Goal: Task Accomplishment & Management: Complete application form

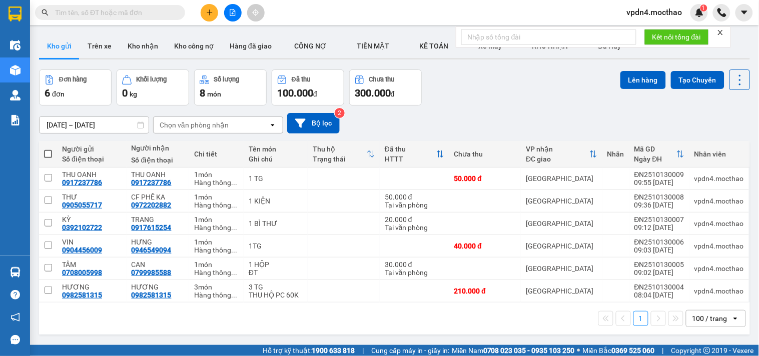
click at [215, 11] on button at bounding box center [210, 13] width 18 height 18
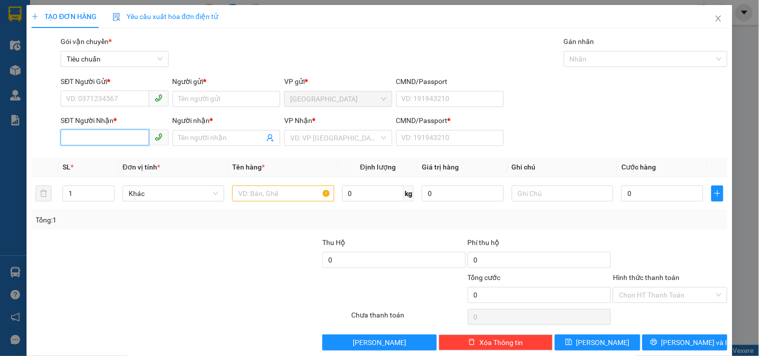
click at [116, 132] on input "SĐT Người Nhận *" at bounding box center [105, 138] width 88 height 16
click at [108, 158] on div "0916539723 - K TÊN" at bounding box center [113, 158] width 95 height 11
type input "0916539723"
type input "K TÊN"
type input "0"
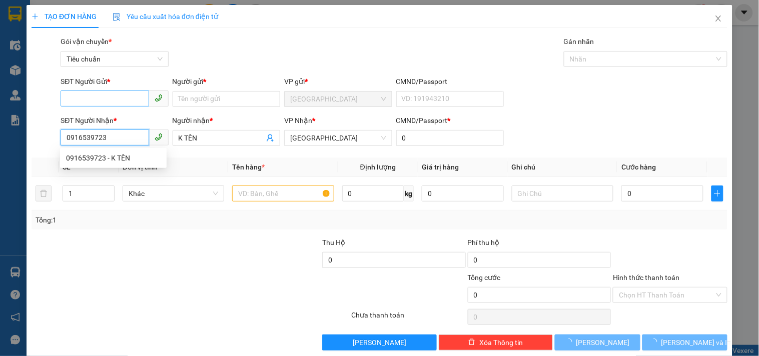
type input "70.000"
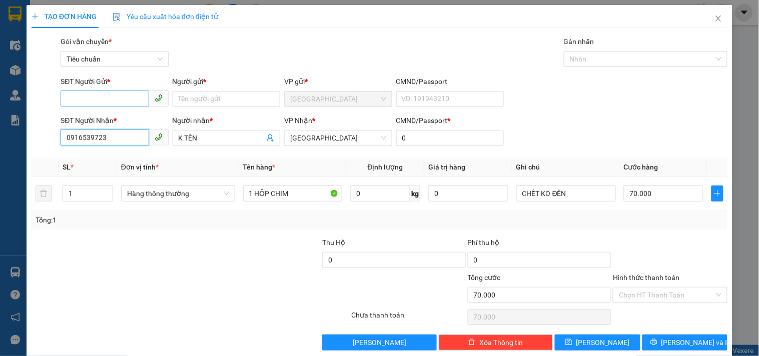
type input "0916539723"
click at [103, 96] on input "SĐT Người Gửi *" at bounding box center [105, 99] width 88 height 16
click at [127, 118] on div "0329519529 - TIÊN" at bounding box center [113, 119] width 95 height 11
type input "0329519529"
type input "TIÊN"
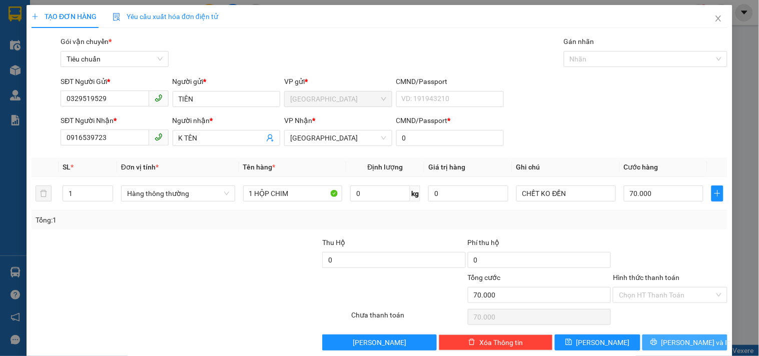
click at [685, 341] on span "[PERSON_NAME] và In" at bounding box center [697, 342] width 70 height 11
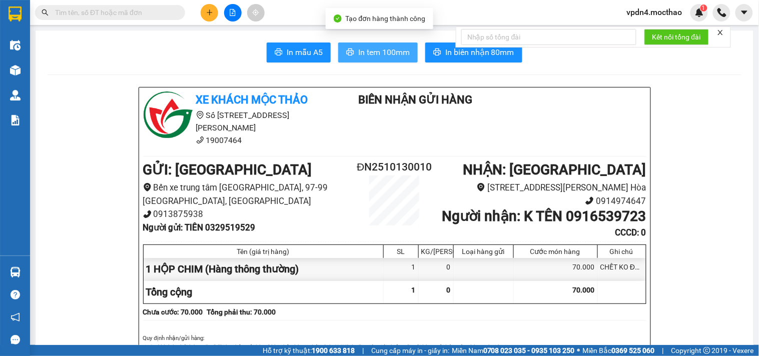
click at [382, 51] on span "In tem 100mm" at bounding box center [384, 52] width 52 height 13
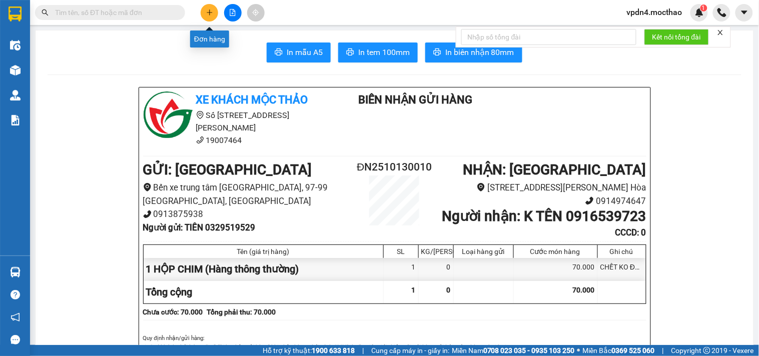
click at [208, 13] on icon "plus" at bounding box center [209, 12] width 7 height 7
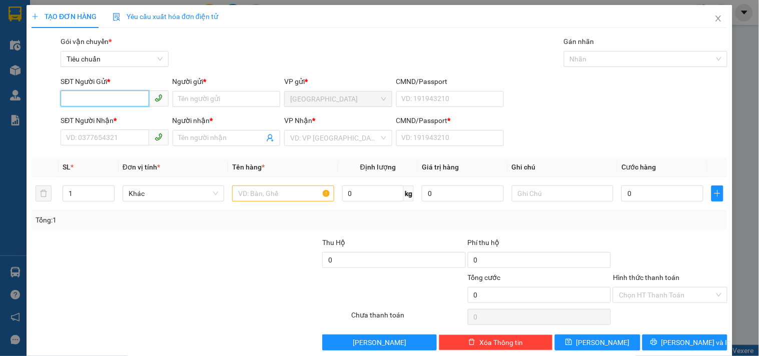
click at [121, 97] on input "SĐT Người Gửi *" at bounding box center [105, 99] width 88 height 16
click at [120, 117] on div "0766665243 - NINH" at bounding box center [113, 119] width 95 height 11
type input "0766665243"
type input "NINH"
type input "0339439342"
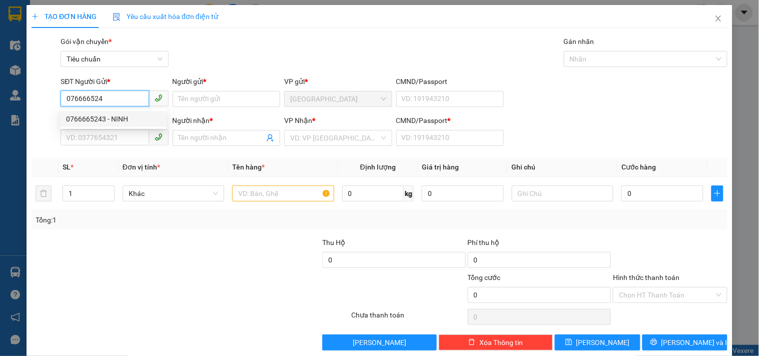
type input "HƯNG"
type input "0"
type input "1.949.000"
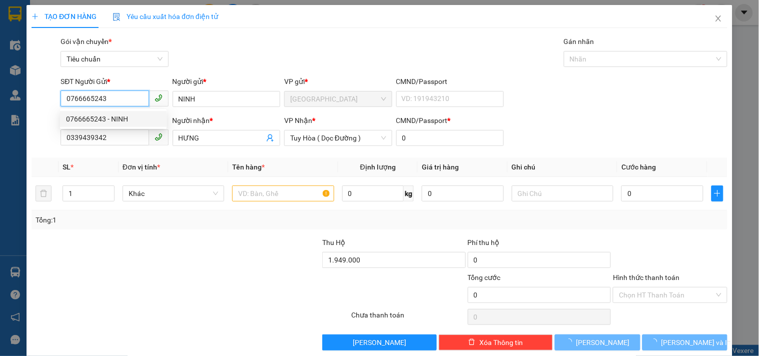
type input "50.000"
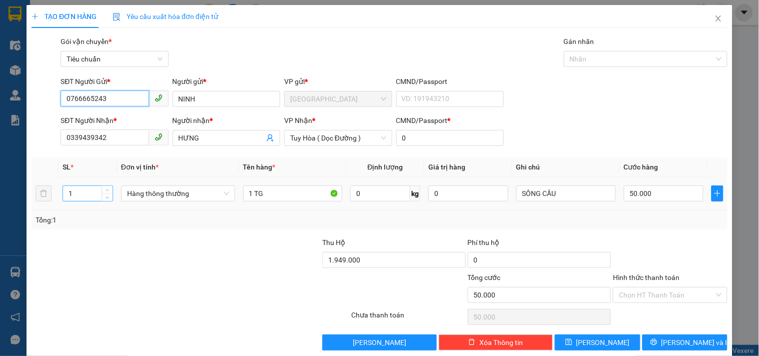
type input "0766665243"
click at [84, 197] on input "1" at bounding box center [88, 193] width 50 height 15
type input "2"
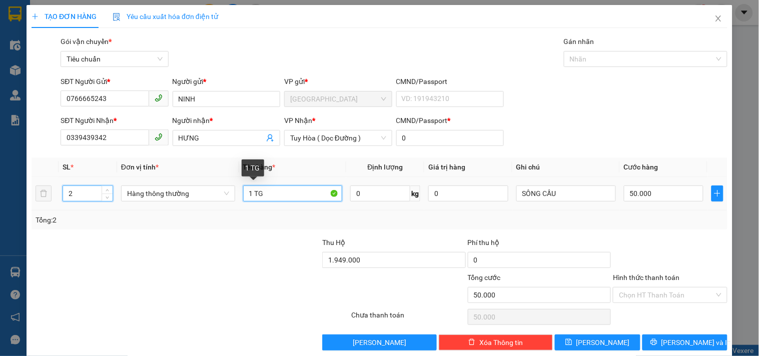
click at [251, 191] on input "1 TG" at bounding box center [293, 194] width 100 height 16
type input "0"
type input "2 TG"
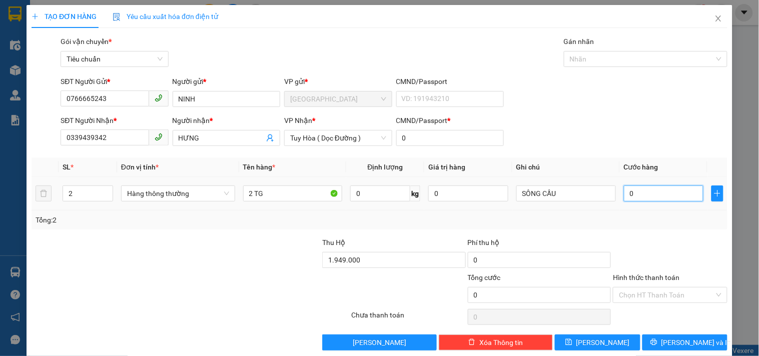
click at [671, 198] on input "0" at bounding box center [664, 194] width 80 height 16
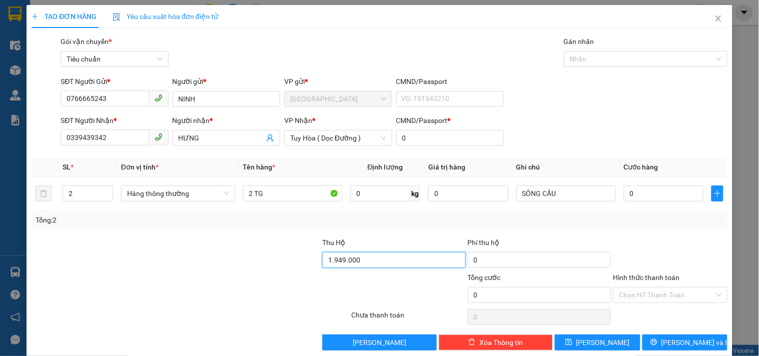
click at [382, 261] on input "1.949.000" at bounding box center [394, 260] width 144 height 16
type input "11.148.000"
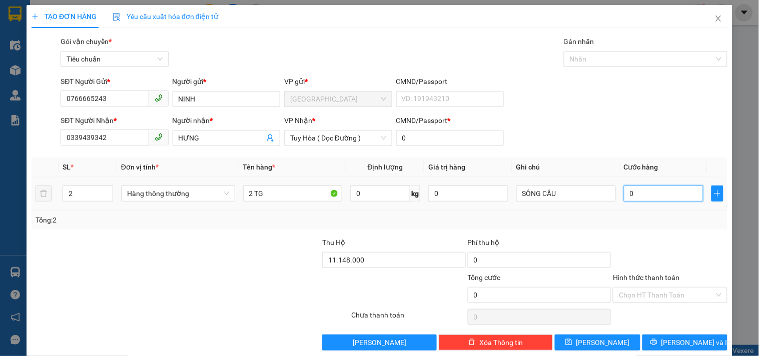
click at [631, 194] on input "0" at bounding box center [664, 194] width 80 height 16
type input "1"
type input "12"
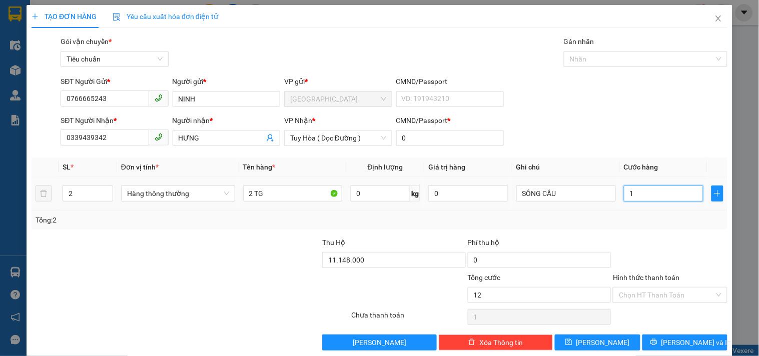
type input "12"
type input "120"
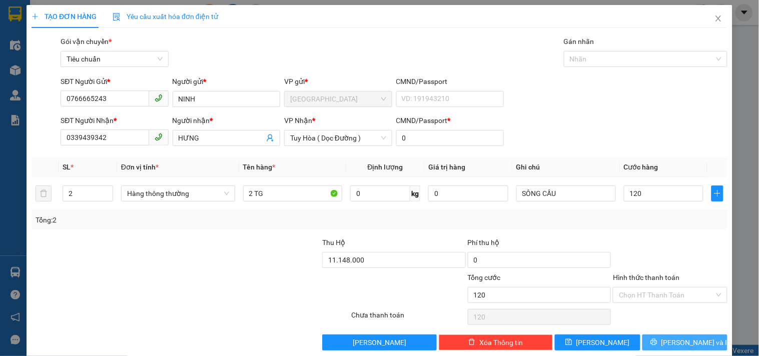
type input "120.000"
click at [678, 345] on span "[PERSON_NAME] và In" at bounding box center [697, 342] width 70 height 11
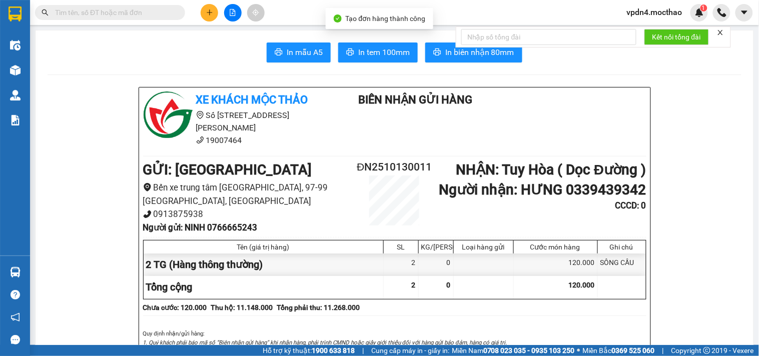
click at [359, 54] on span "In tem 100mm" at bounding box center [384, 52] width 52 height 13
click at [211, 7] on button at bounding box center [210, 13] width 18 height 18
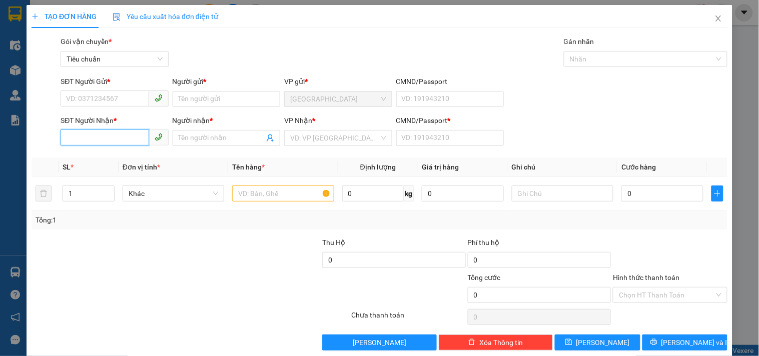
click at [127, 137] on input "SĐT Người Nhận *" at bounding box center [105, 138] width 88 height 16
click at [124, 154] on div "0989472402 - ĐÀI" at bounding box center [113, 158] width 95 height 11
type input "0989472402"
type input "ĐÀI"
type input "0"
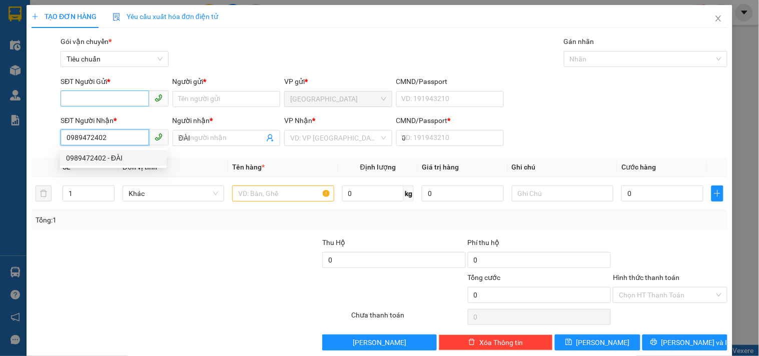
type input "80.000"
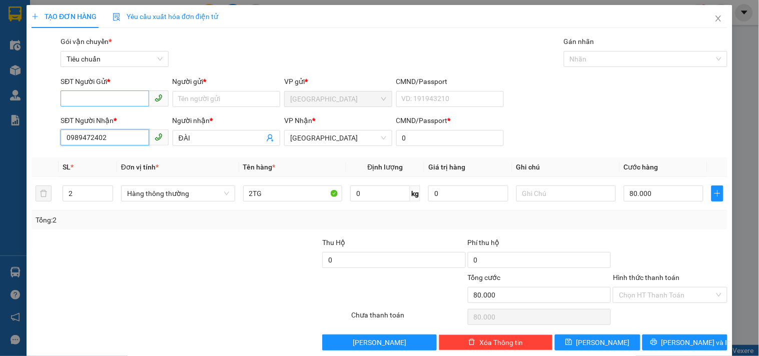
type input "0989472402"
click at [125, 102] on input "SĐT Người Gửi *" at bounding box center [105, 99] width 88 height 16
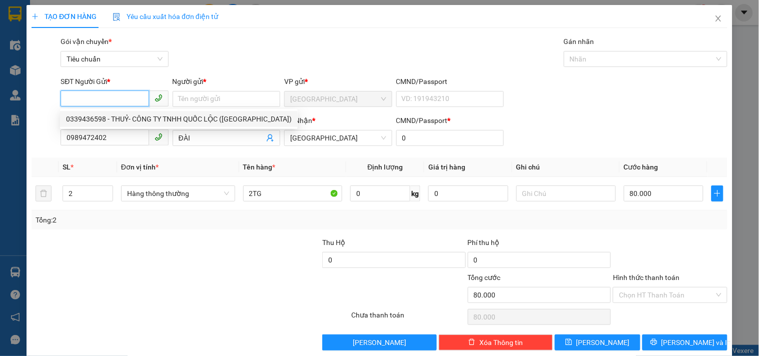
click at [129, 118] on div "0339436598 - THUỶ- CÔNG TY TNHH QUỐC LỘC ([GEOGRAPHIC_DATA])" at bounding box center [179, 119] width 226 height 11
type input "0339436598"
type input "THUỶ- CÔNG TY TNHH QUỐC LỘC (XHĐ)"
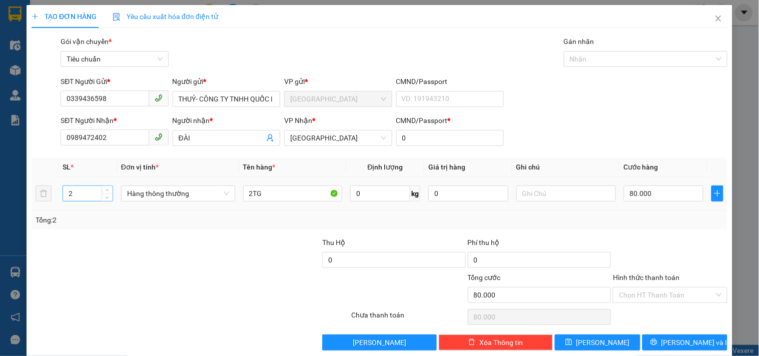
click at [94, 188] on input "2" at bounding box center [88, 193] width 50 height 15
type input "3"
click at [252, 190] on input "2TG" at bounding box center [293, 194] width 100 height 16
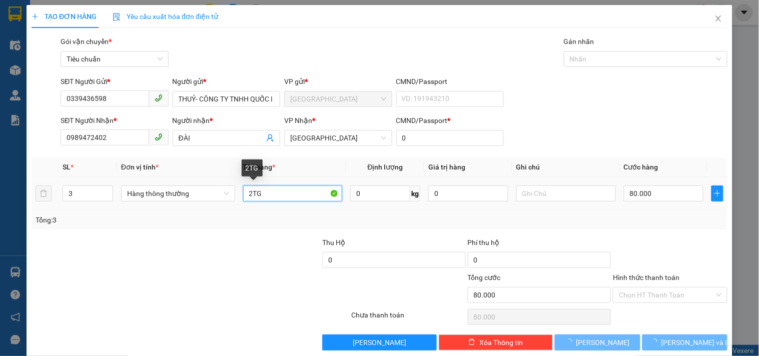
type input "TG"
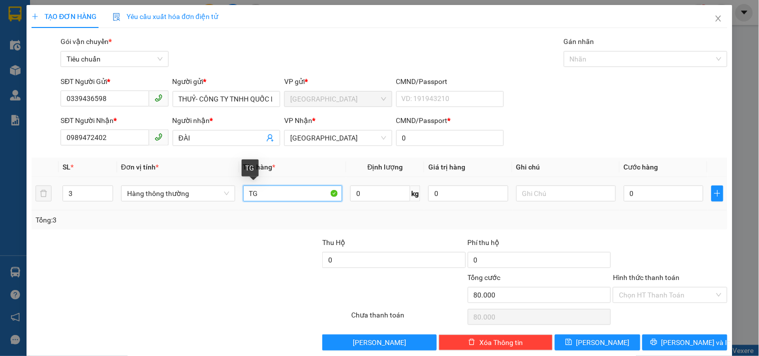
type input "0"
type input "3TG"
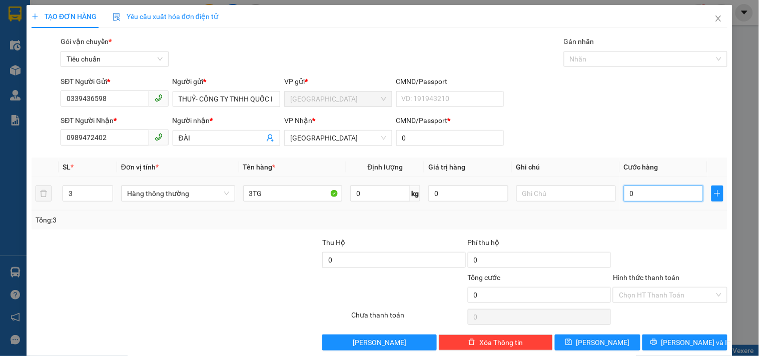
click at [666, 194] on input "0" at bounding box center [664, 194] width 80 height 16
type input "1"
type input "12"
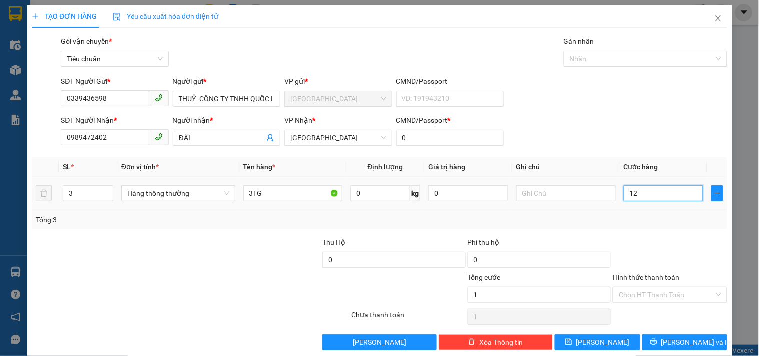
type input "12"
type input "120"
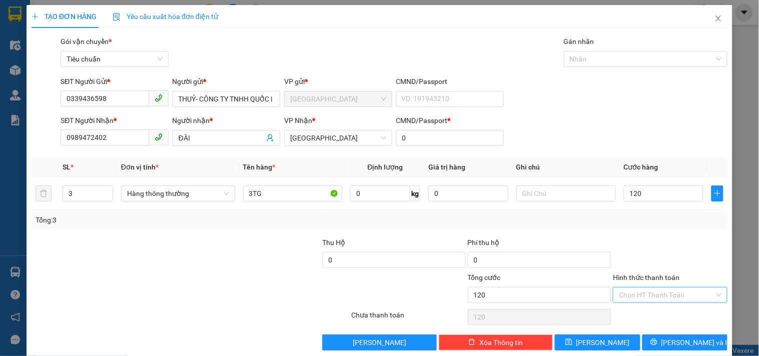
type input "120.000"
click at [658, 298] on input "Hình thức thanh toán" at bounding box center [666, 295] width 95 height 15
click at [642, 226] on div "Tại văn phòng" at bounding box center [663, 227] width 101 height 11
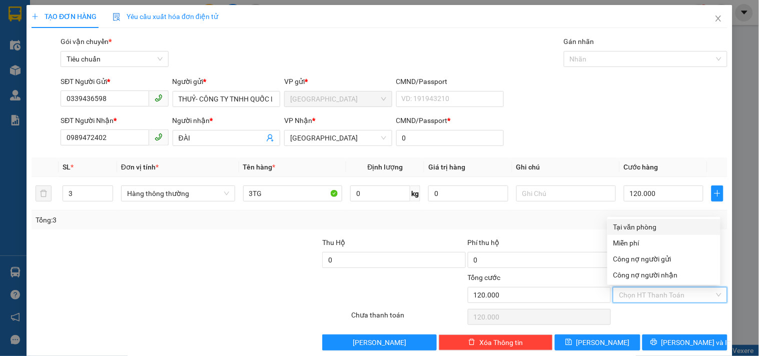
type input "0"
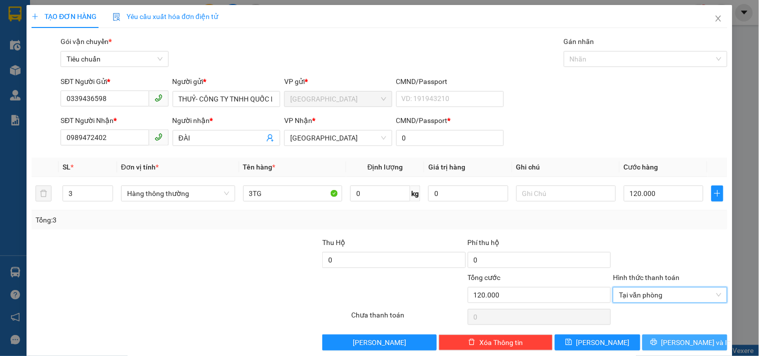
click at [685, 340] on span "[PERSON_NAME] và In" at bounding box center [697, 342] width 70 height 11
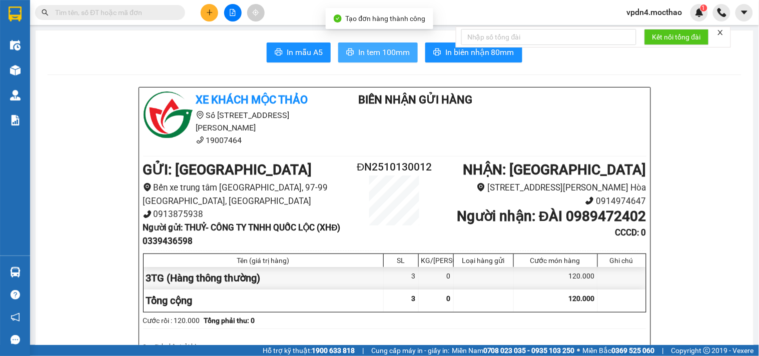
click at [358, 58] on span "In tem 100mm" at bounding box center [384, 52] width 52 height 13
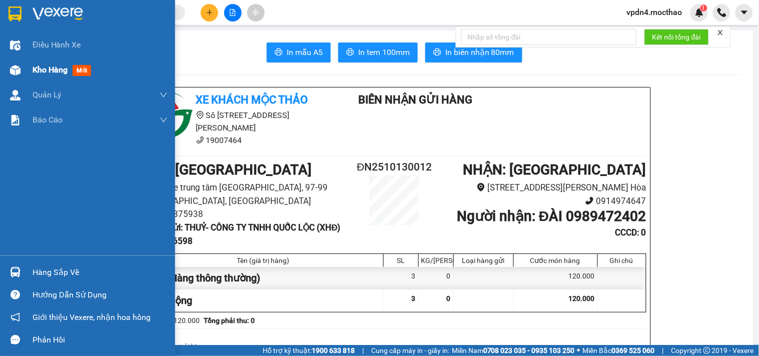
click at [59, 76] on div "Kho hàng mới" at bounding box center [64, 70] width 63 height 13
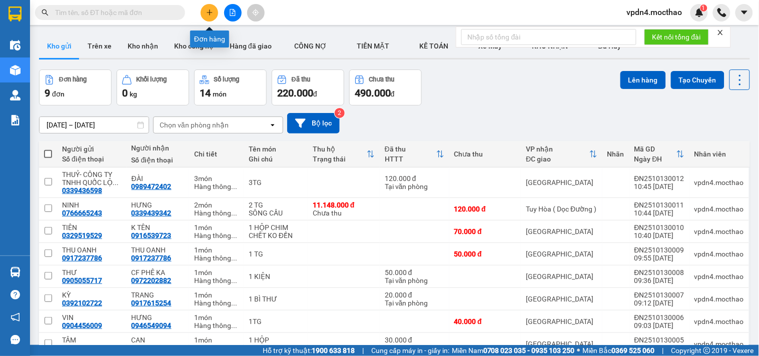
click at [207, 18] on button at bounding box center [210, 13] width 18 height 18
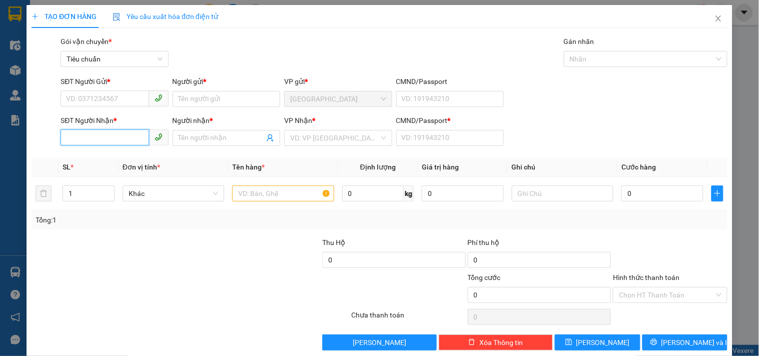
click at [79, 143] on input "SĐT Người Nhận *" at bounding box center [105, 138] width 88 height 16
type input "0979421142"
click at [124, 161] on div "0979421142 - TIN" at bounding box center [113, 158] width 95 height 11
type input "TIN"
type input "0"
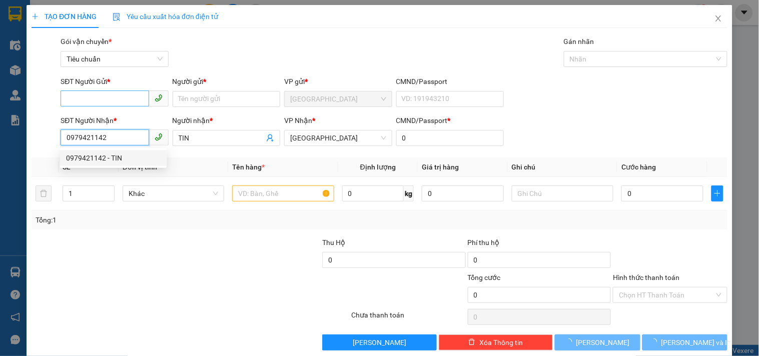
type input "50.000"
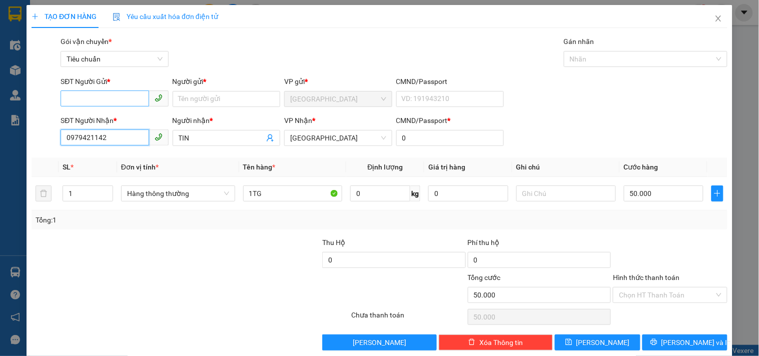
type input "0979421142"
click at [129, 98] on input "SĐT Người Gửi *" at bounding box center [105, 99] width 88 height 16
click at [123, 119] on div "0382253122 - LỰC" at bounding box center [113, 119] width 95 height 11
type input "0382253122"
type input "LỰC"
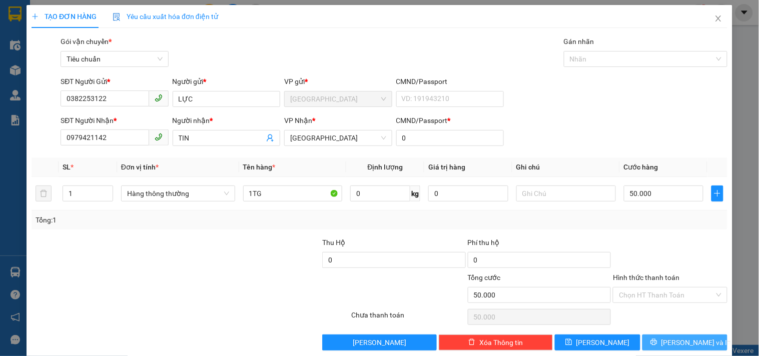
click at [658, 347] on span "printer" at bounding box center [654, 343] width 7 height 8
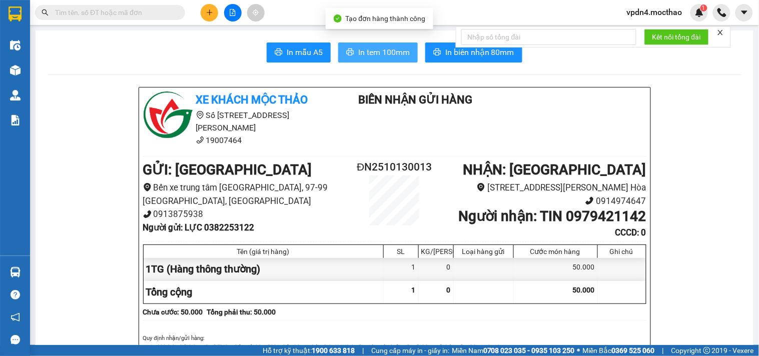
click at [366, 51] on span "In tem 100mm" at bounding box center [384, 52] width 52 height 13
click at [197, 12] on div at bounding box center [232, 13] width 75 height 18
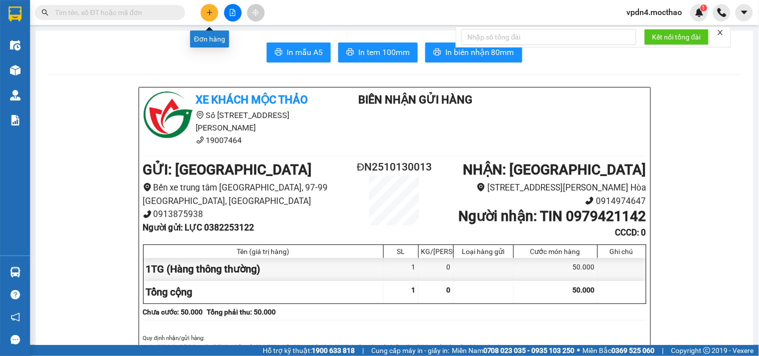
click at [215, 12] on button at bounding box center [210, 13] width 18 height 18
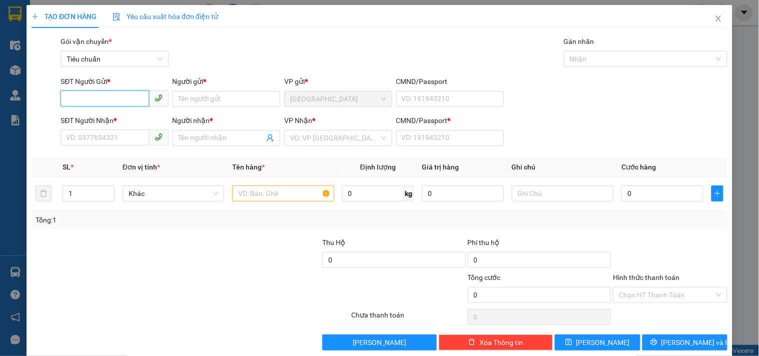
click at [126, 97] on input "SĐT Người Gửi *" at bounding box center [105, 99] width 88 height 16
type input "0905348302"
click at [116, 122] on div "0905348302 - TOÀN" at bounding box center [113, 119] width 95 height 11
type input "TOÀN"
type input "0935530939"
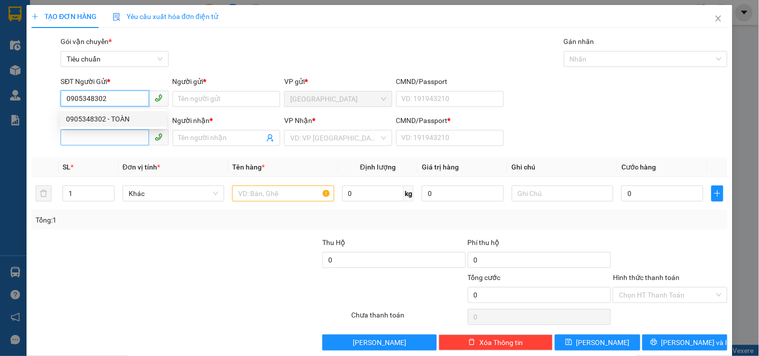
type input "THUỶ"
type input "0"
type input "40.000"
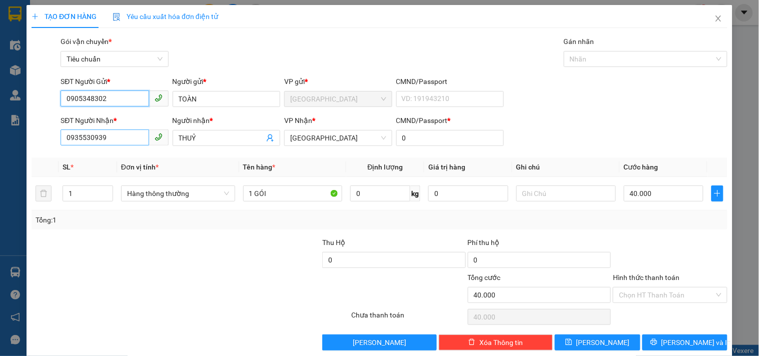
type input "0905348302"
click at [128, 141] on input "0935530939" at bounding box center [105, 138] width 88 height 16
type input "0"
type input "0905348302"
click at [127, 98] on input "0905348302" at bounding box center [105, 99] width 88 height 16
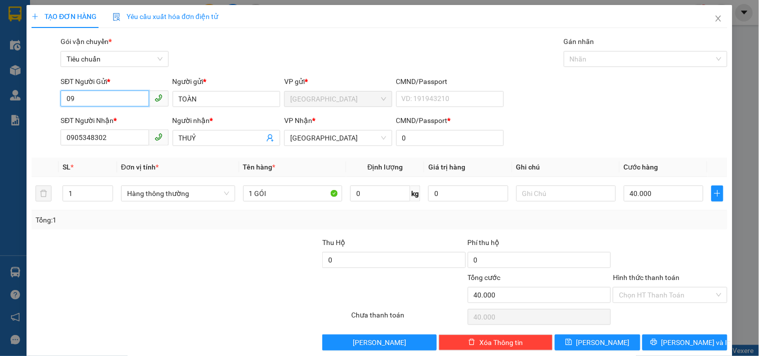
type input "0"
type input "0905497085"
click at [244, 98] on input "TOÀN" at bounding box center [227, 99] width 108 height 16
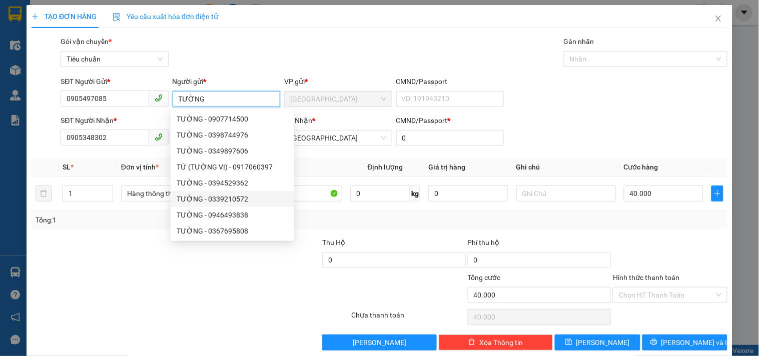
type input "TƯỜNG"
click at [83, 157] on div "Transit Pickup Surcharge Ids Transit Deliver Surcharge Ids Transit Deliver Surc…" at bounding box center [380, 193] width 696 height 315
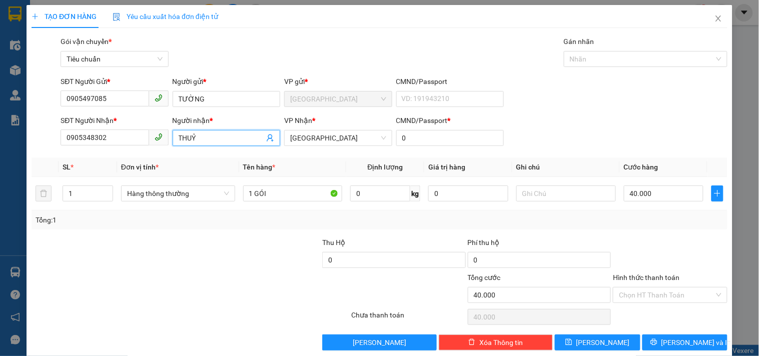
click at [233, 144] on span "THUỶ" at bounding box center [227, 138] width 108 height 16
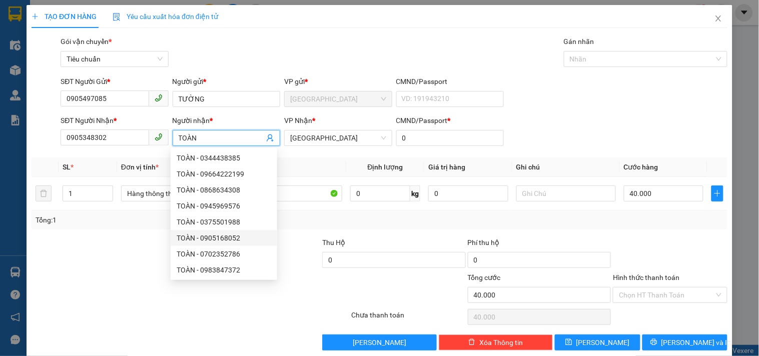
type input "TOÀN"
click at [311, 175] on th "Tên hàng *" at bounding box center [293, 168] width 108 height 20
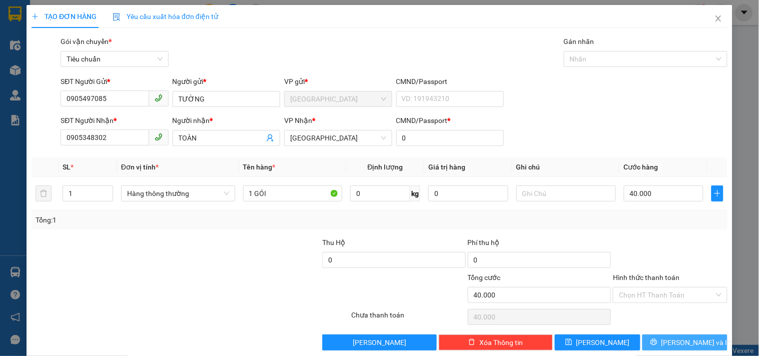
click at [675, 341] on span "[PERSON_NAME] và In" at bounding box center [697, 342] width 70 height 11
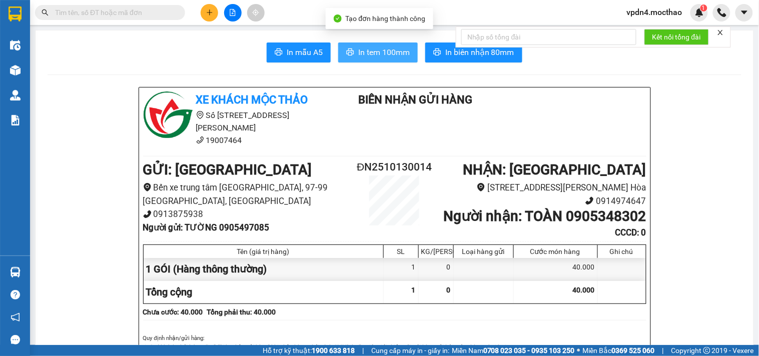
click at [390, 57] on span "In tem 100mm" at bounding box center [384, 52] width 52 height 13
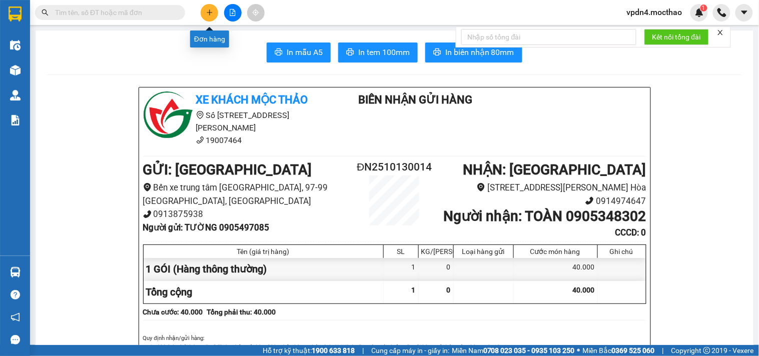
click at [206, 10] on icon "plus" at bounding box center [209, 12] width 7 height 7
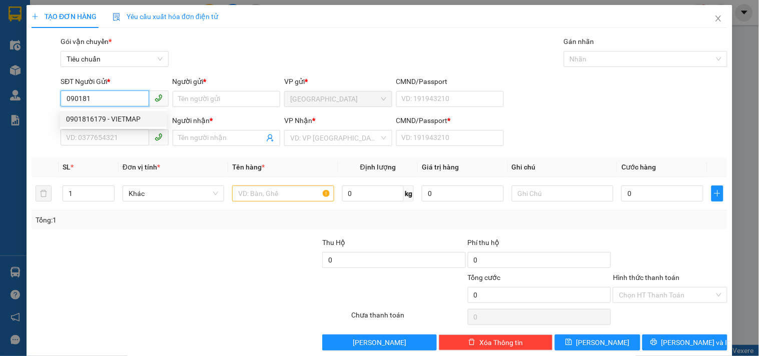
click at [113, 116] on div "0901816179 - VIETMAP" at bounding box center [113, 119] width 95 height 11
type input "0901816179"
type input "VIETMAP"
type input "0935775868"
type input "TÂM"
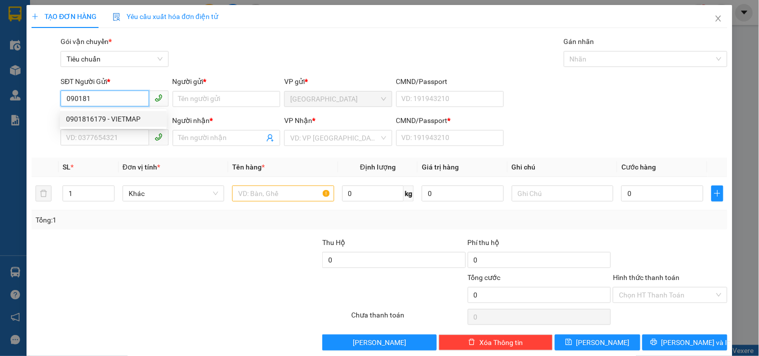
type input "0"
type input "30.000"
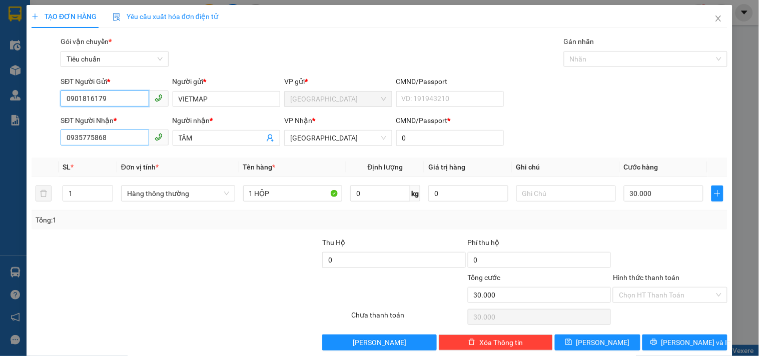
type input "0901816179"
click at [133, 134] on input "0935775868" at bounding box center [105, 138] width 88 height 16
type input "0"
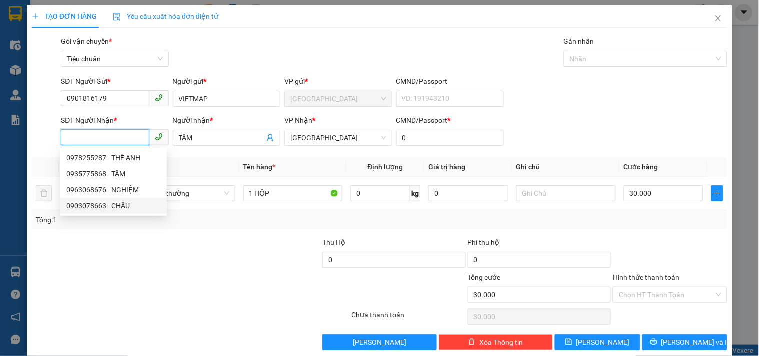
click at [103, 204] on div "0903078663 - CHÂU" at bounding box center [113, 206] width 95 height 11
type input "0903078663"
type input "CHÂU"
type input "40.000"
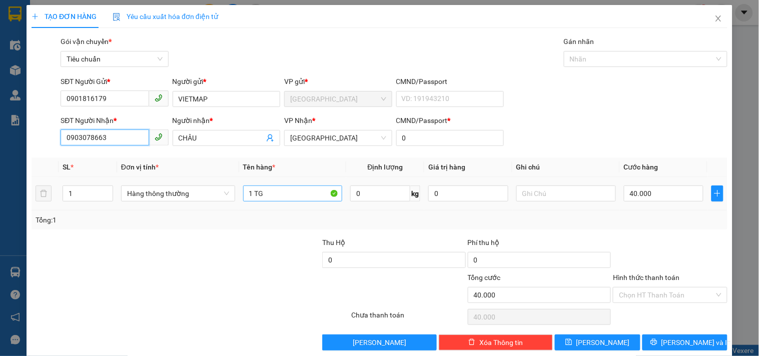
type input "0903078663"
click at [289, 199] on input "1 TG" at bounding box center [293, 194] width 100 height 16
type input "1 HỘP"
click at [665, 195] on input "40.000" at bounding box center [664, 194] width 80 height 16
type input "3"
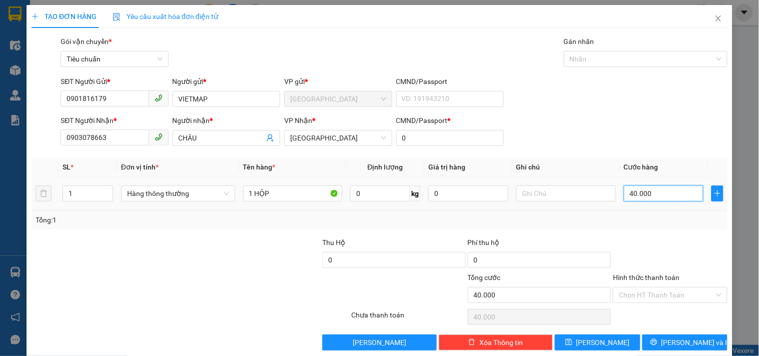
type input "3"
type input "30"
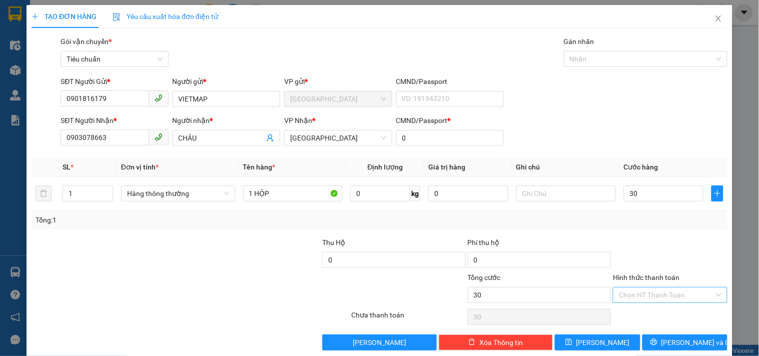
type input "30.000"
click at [646, 292] on input "Hình thức thanh toán" at bounding box center [666, 295] width 95 height 15
click at [653, 223] on div "Tại văn phòng" at bounding box center [663, 227] width 101 height 11
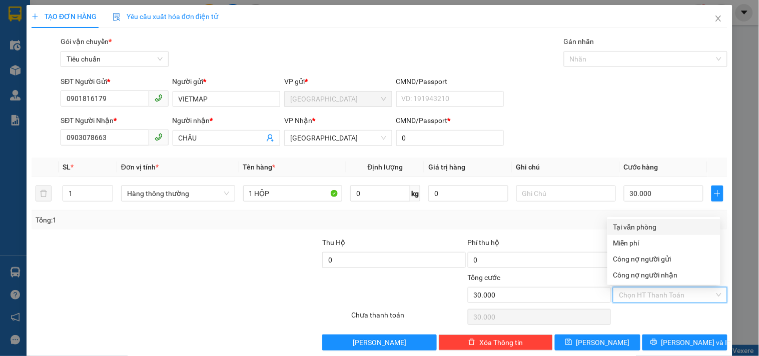
type input "0"
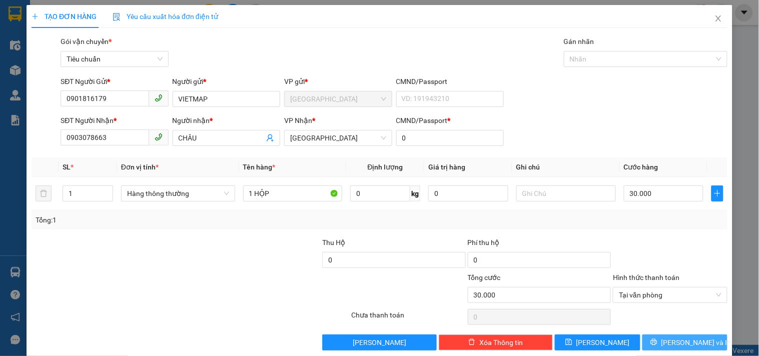
click at [696, 337] on span "[PERSON_NAME] và In" at bounding box center [697, 342] width 70 height 11
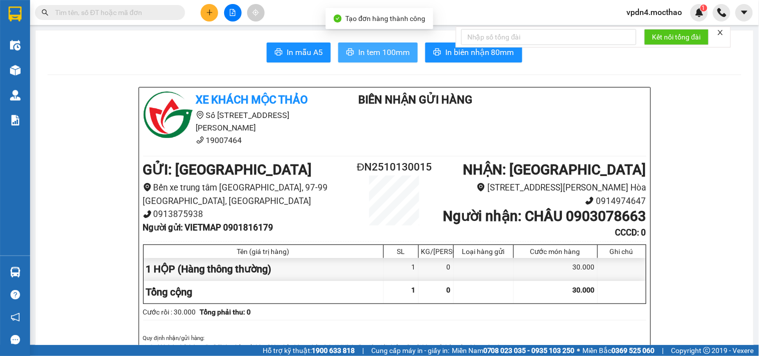
click at [352, 56] on button "In tem 100mm" at bounding box center [378, 53] width 80 height 20
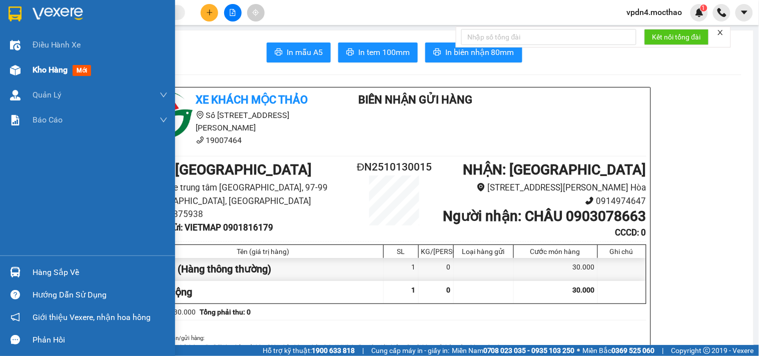
click at [27, 75] on div "Kho hàng mới" at bounding box center [87, 70] width 175 height 25
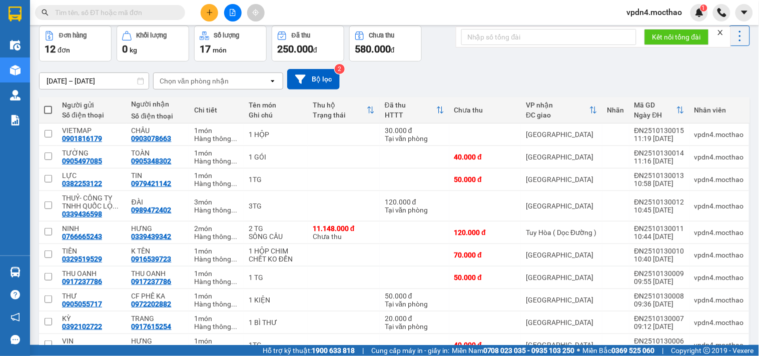
scroll to position [143, 0]
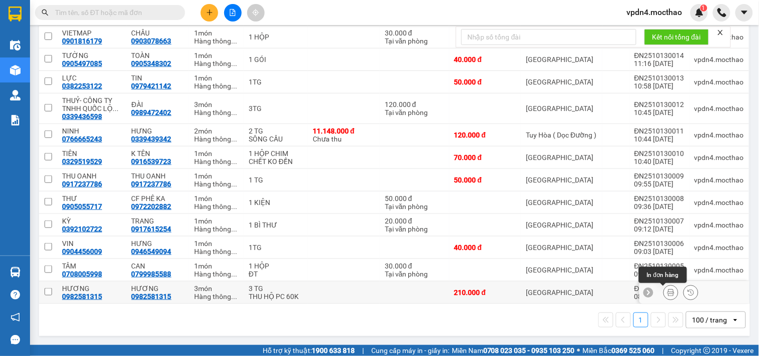
click at [668, 292] on icon at bounding box center [671, 292] width 7 height 7
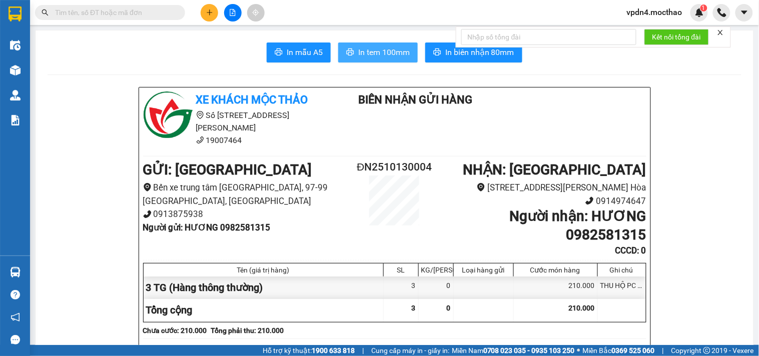
click at [366, 55] on span "In tem 100mm" at bounding box center [384, 52] width 52 height 13
